Goal: Task Accomplishment & Management: Complete application form

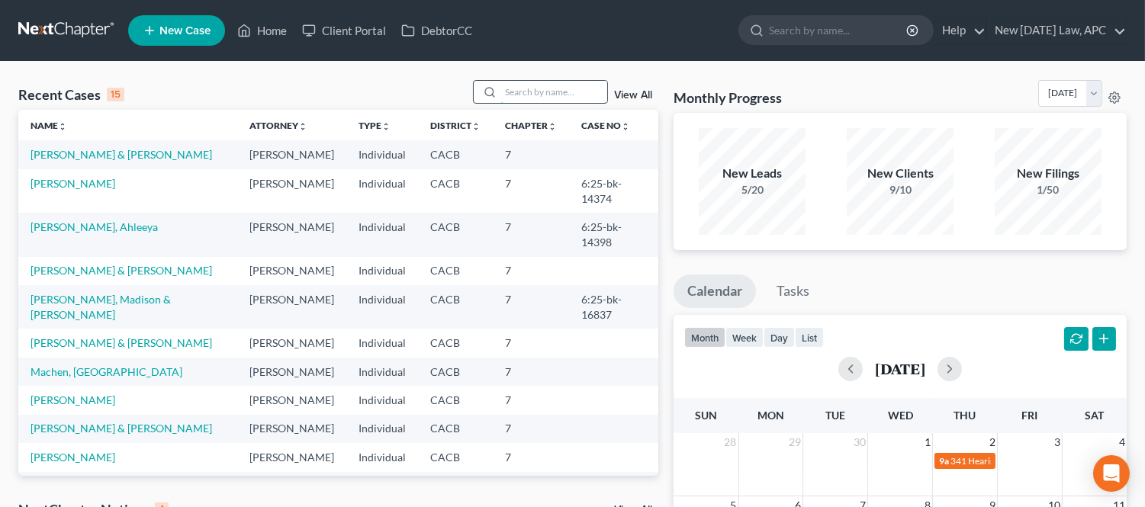
click at [558, 92] on input "search" at bounding box center [553, 92] width 107 height 22
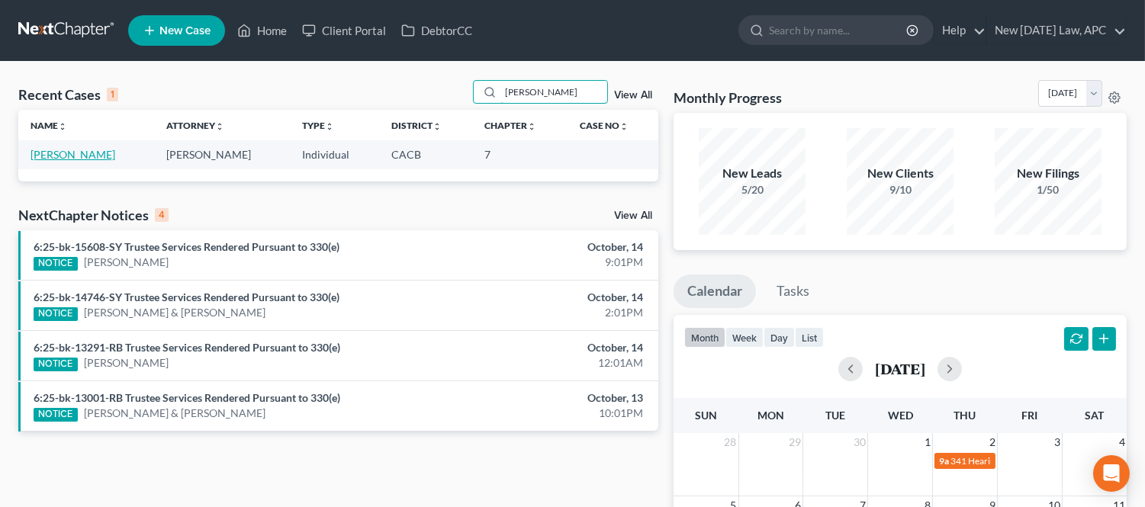
type input "[PERSON_NAME]"
click at [102, 153] on link "[PERSON_NAME]" at bounding box center [73, 154] width 85 height 13
select select "4"
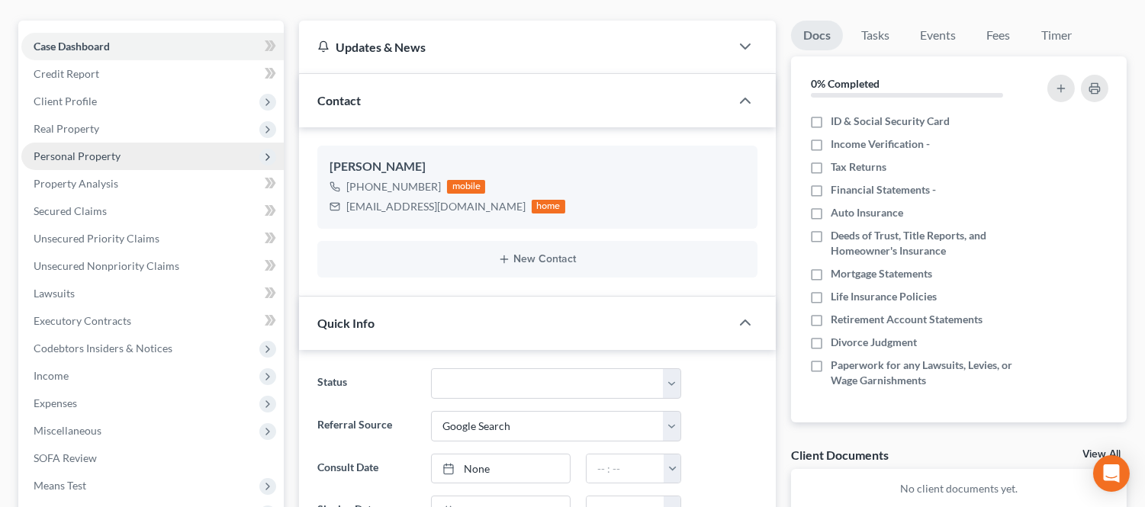
scroll to position [85, 0]
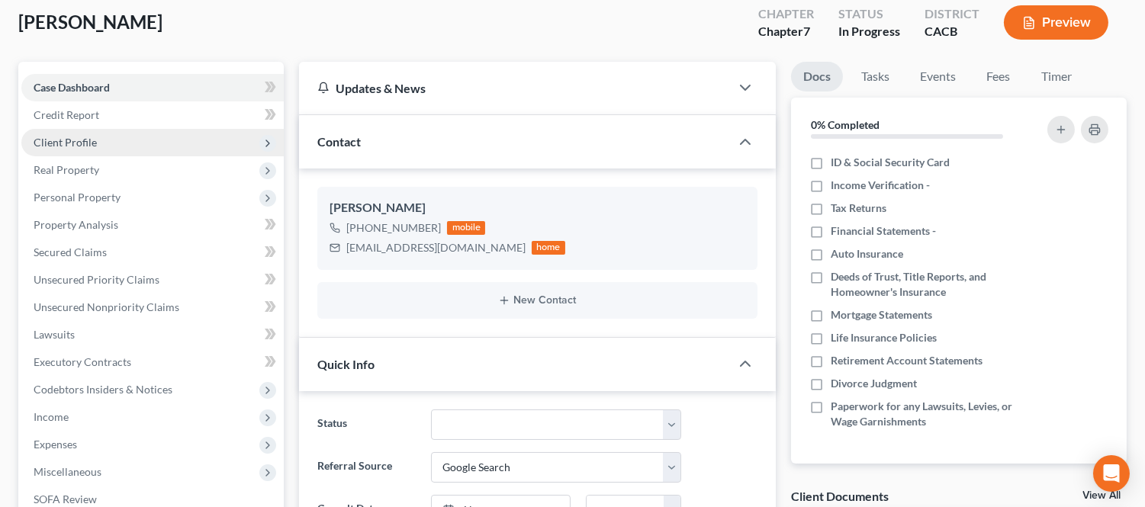
click at [109, 143] on span "Client Profile" at bounding box center [152, 142] width 262 height 27
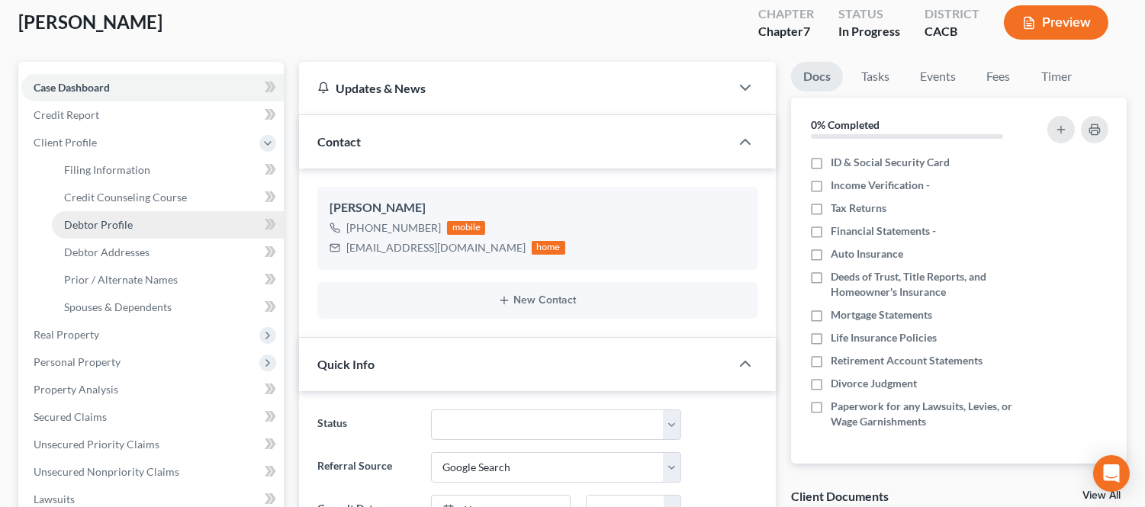
click at [133, 223] on link "Debtor Profile" at bounding box center [168, 224] width 232 height 27
select select "1"
select select "6"
